Goal: Transaction & Acquisition: Purchase product/service

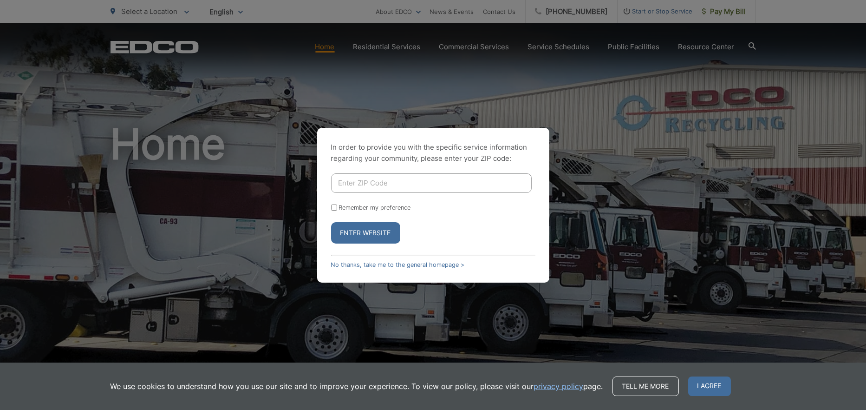
click at [462, 182] on input "Enter ZIP Code" at bounding box center [431, 183] width 201 height 20
type input "92064"
click at [374, 234] on button "Enter Website" at bounding box center [365, 232] width 69 height 21
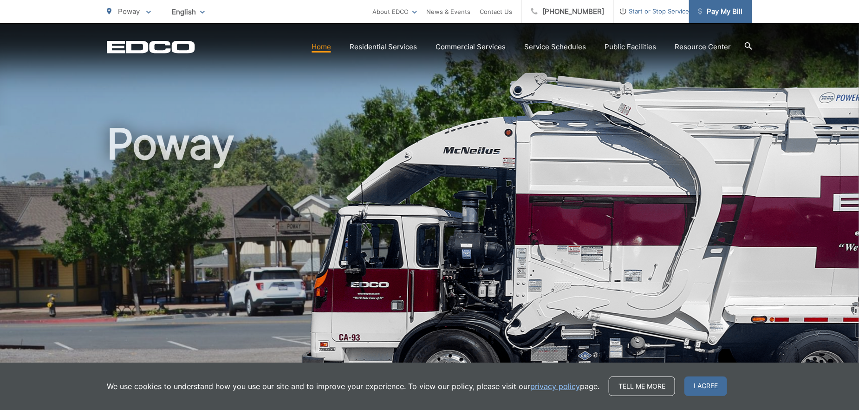
click at [724, 13] on span "Pay My Bill" at bounding box center [721, 11] width 44 height 11
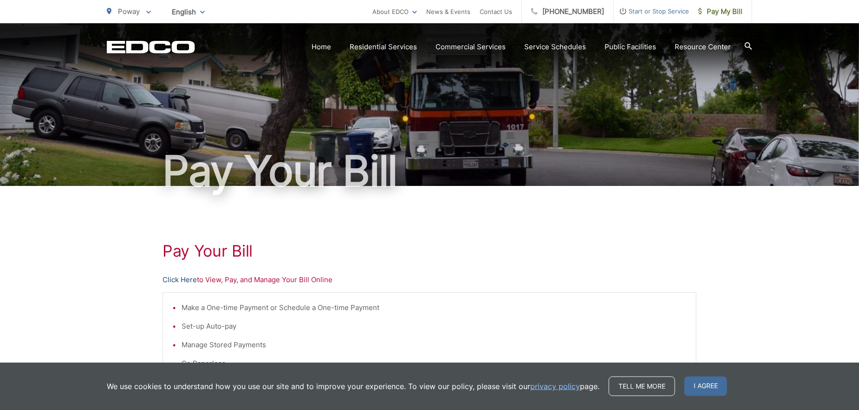
click at [178, 274] on link "Click Here" at bounding box center [180, 279] width 34 height 11
